Goal: Task Accomplishment & Management: Manage account settings

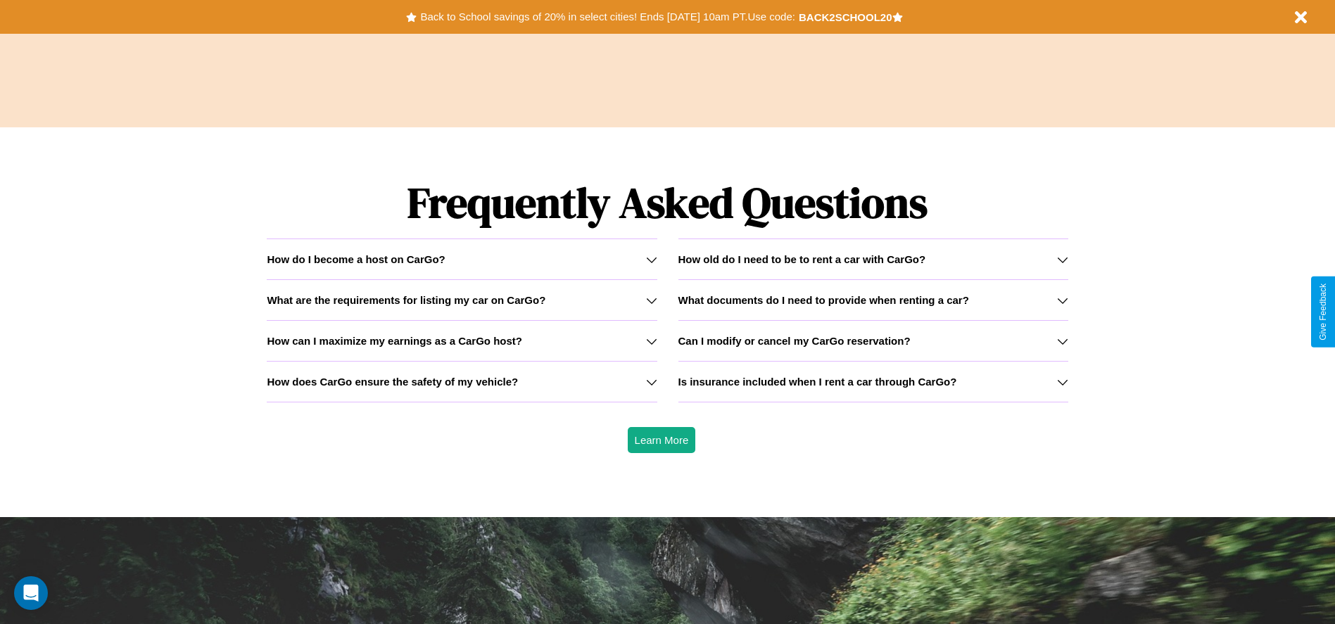
scroll to position [2020, 0]
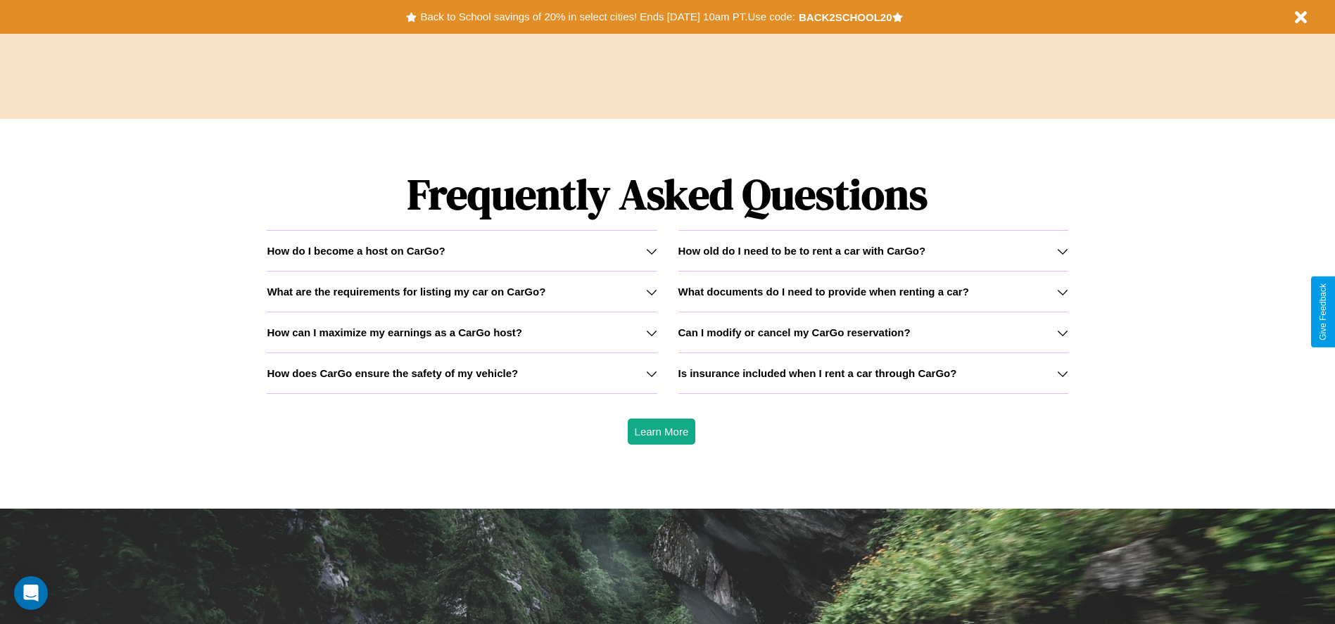
click at [1062, 332] on icon at bounding box center [1062, 332] width 11 height 11
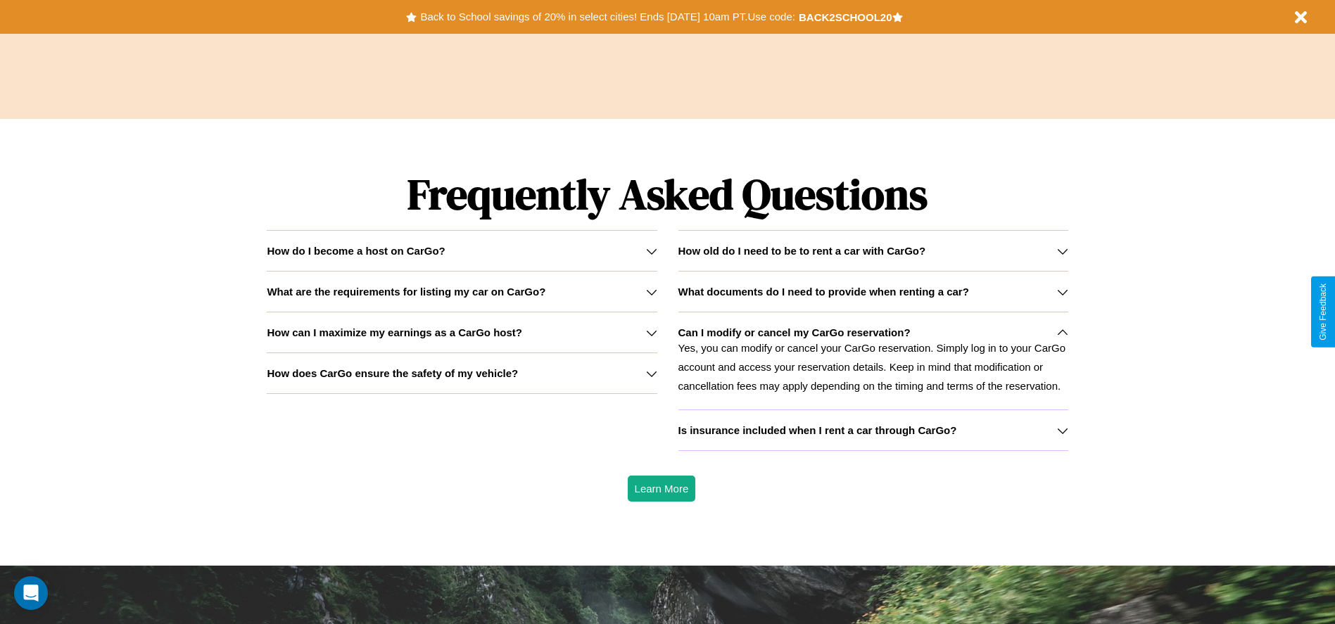
click at [873, 430] on h3 "Is insurance included when I rent a car through CarGo?" at bounding box center [818, 430] width 279 height 12
click at [607, 17] on button "Back to School savings of 20% in select cities! Ends [DATE] 10am PT. Use code:" at bounding box center [608, 17] width 382 height 20
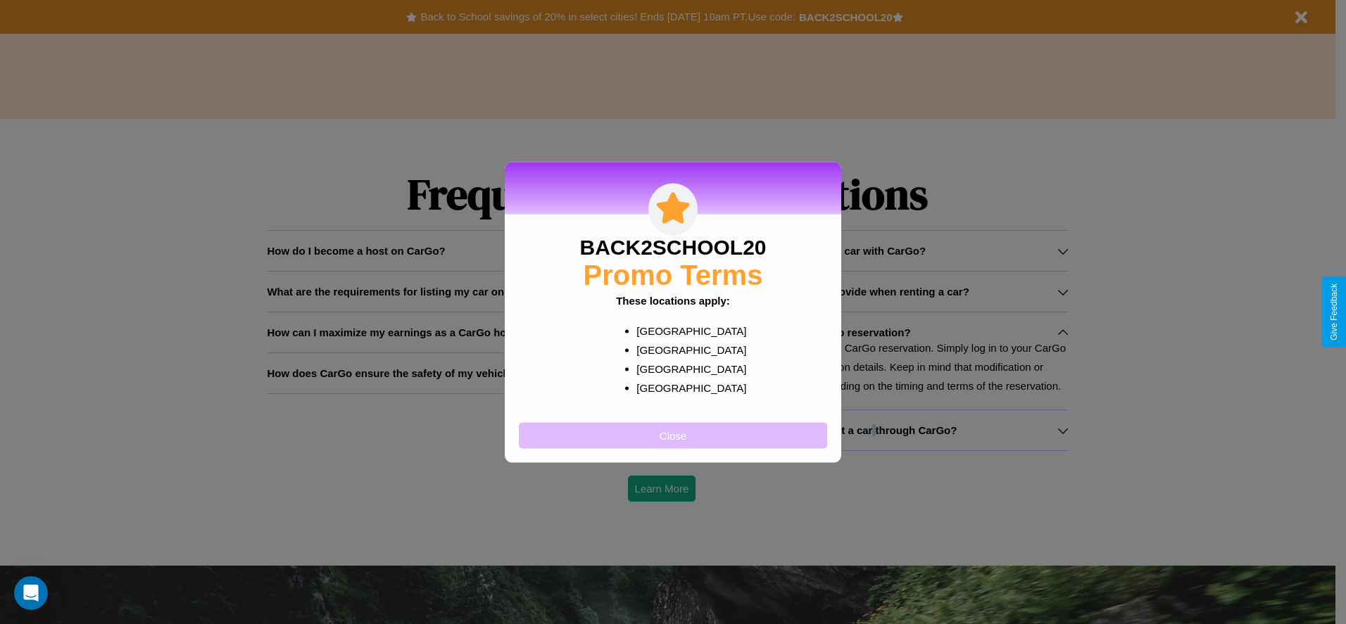
click at [673, 435] on button "Close" at bounding box center [673, 435] width 308 height 26
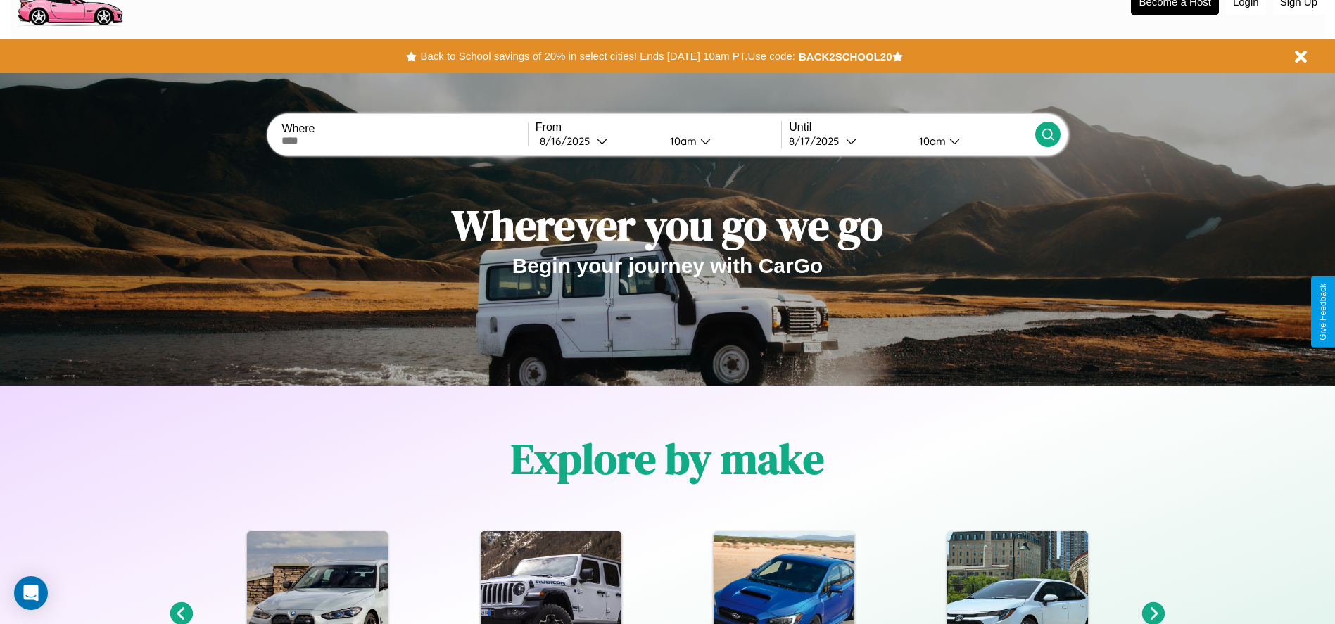
scroll to position [0, 0]
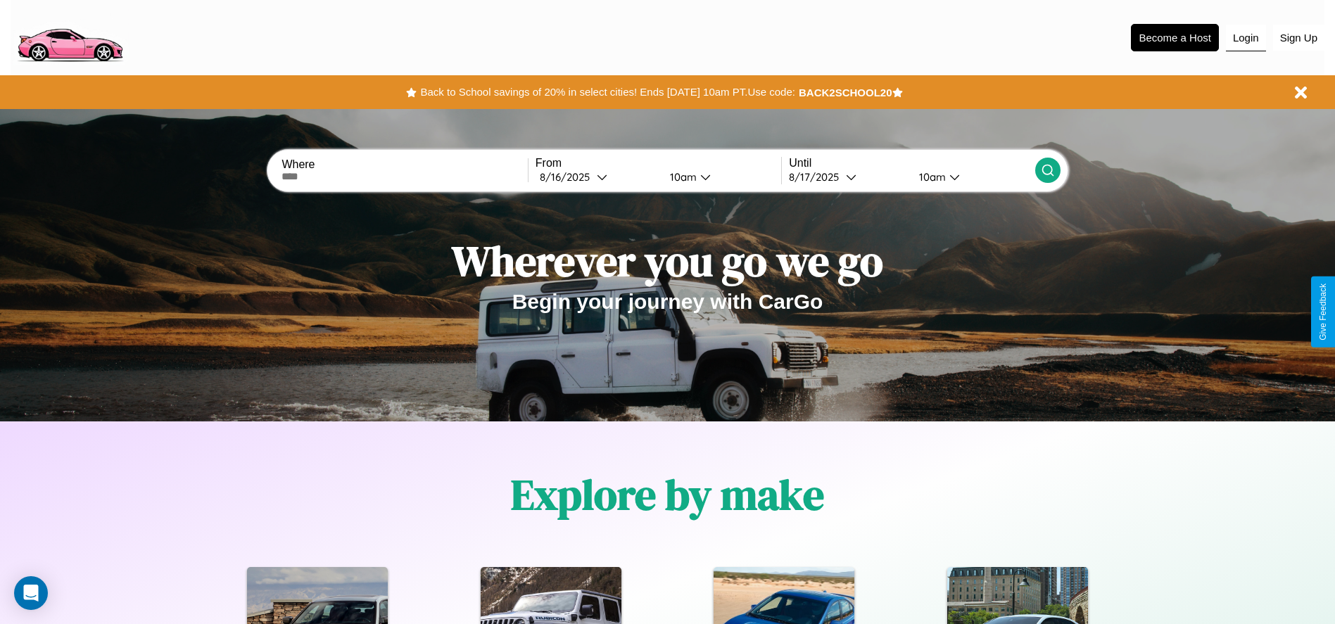
click at [1246, 37] on button "Login" at bounding box center [1246, 38] width 40 height 27
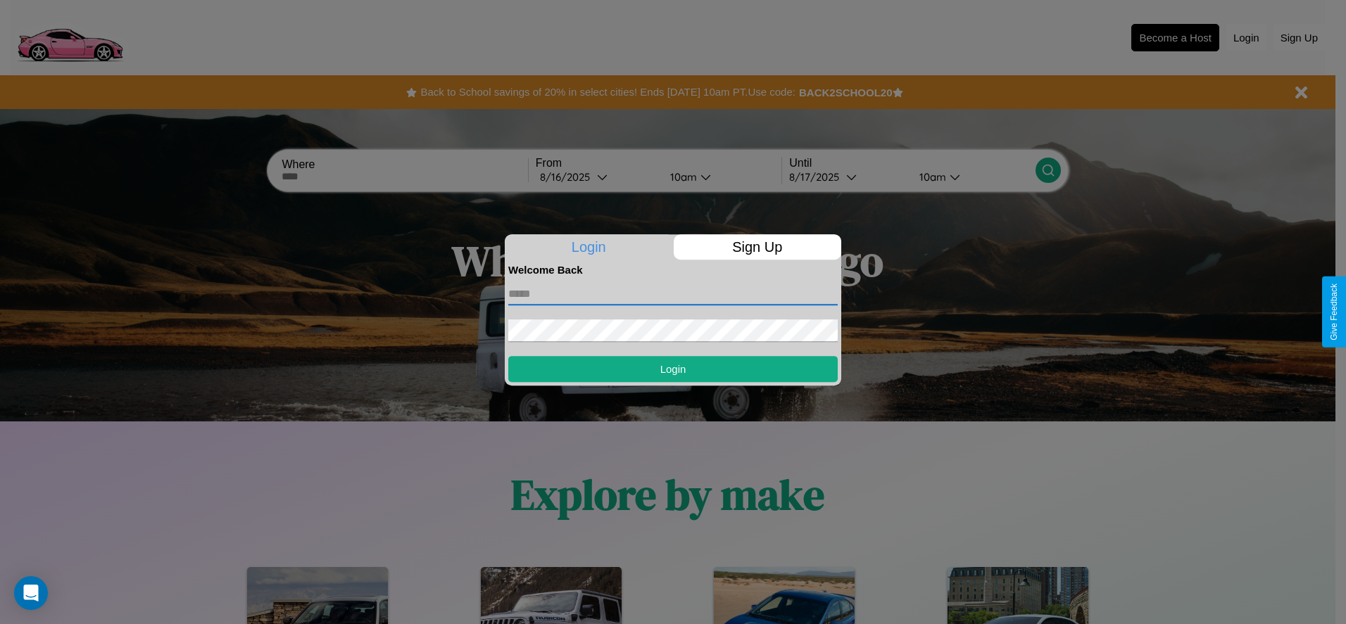
click at [673, 294] on input "text" at bounding box center [672, 294] width 329 height 23
type input "**********"
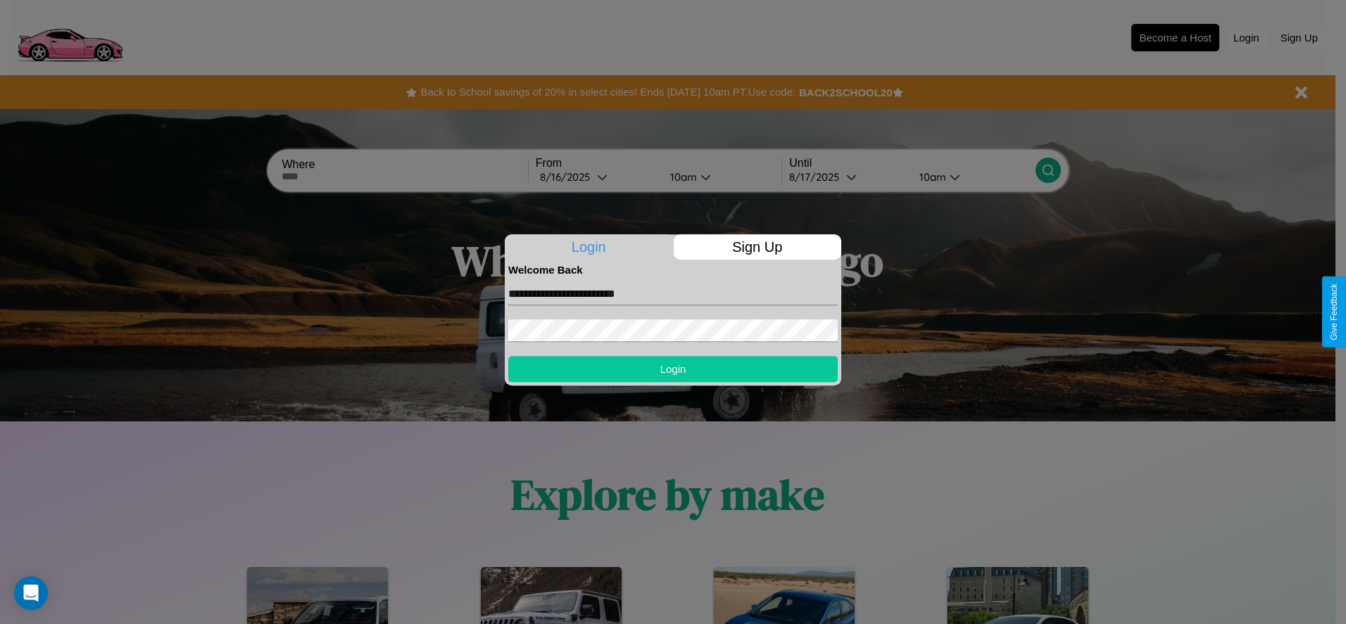
click at [673, 369] on button "Login" at bounding box center [672, 369] width 329 height 26
